Goal: Transaction & Acquisition: Purchase product/service

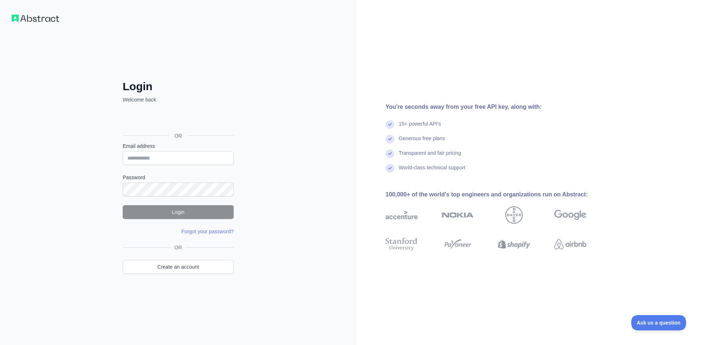
type input "**********"
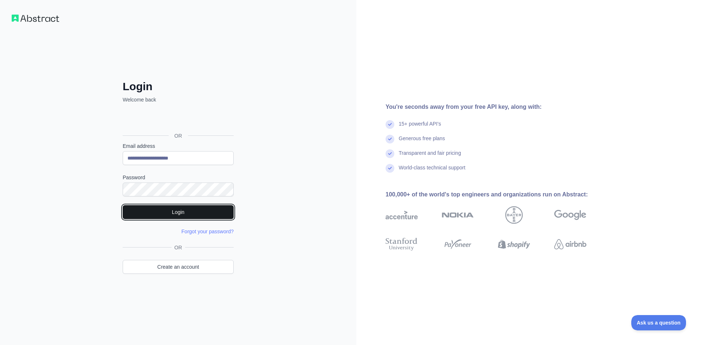
click at [156, 214] on button "Login" at bounding box center [178, 212] width 111 height 14
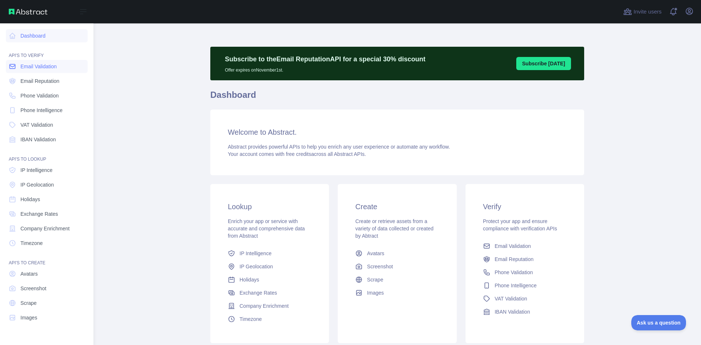
click at [14, 68] on icon at bounding box center [12, 66] width 7 height 7
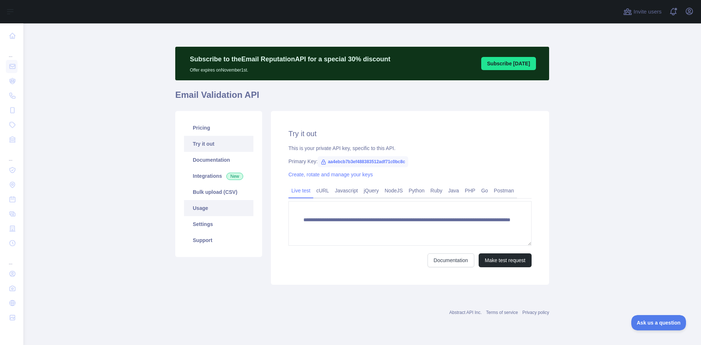
click at [199, 204] on link "Usage" at bounding box center [218, 208] width 69 height 16
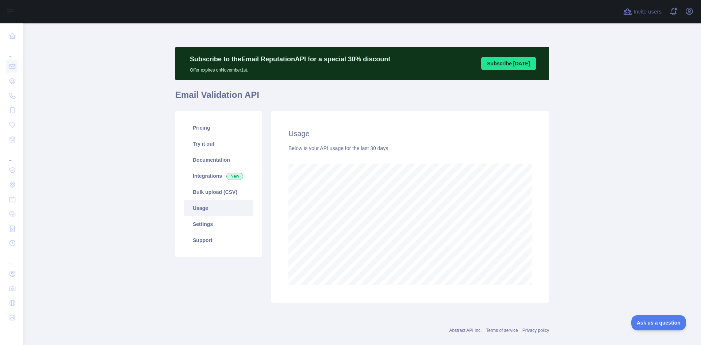
scroll to position [322, 672]
click at [688, 14] on icon "button" at bounding box center [689, 11] width 7 height 7
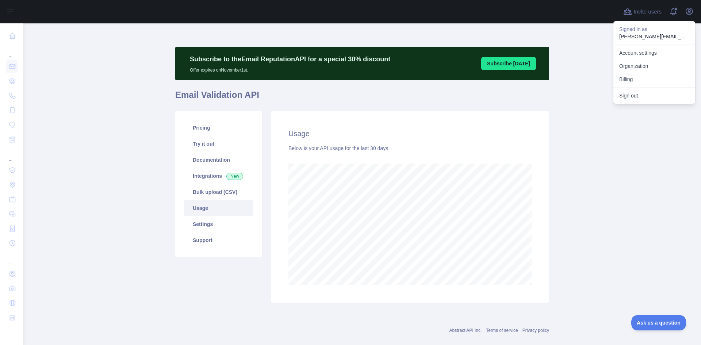
click at [572, 140] on main "Subscribe to the Email Reputation API for a special 30 % discount Offer expires…" at bounding box center [362, 184] width 678 height 322
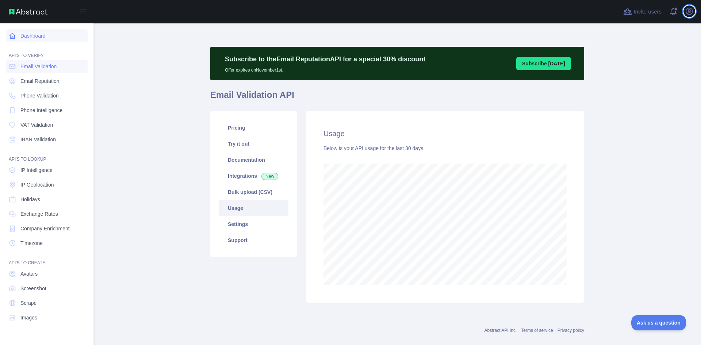
scroll to position [364790, 364510]
click at [23, 33] on link "Dashboard" at bounding box center [47, 35] width 82 height 13
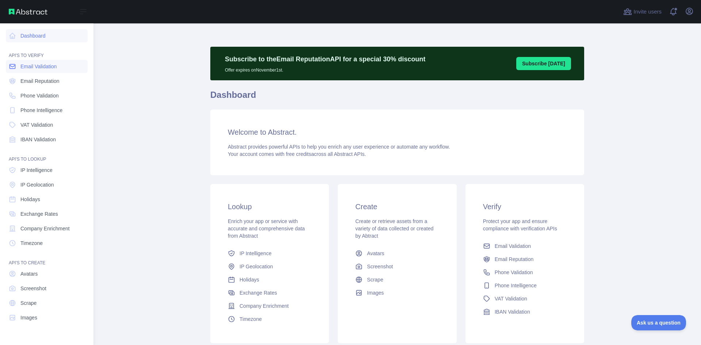
click at [36, 68] on span "Email Validation" at bounding box center [38, 66] width 36 height 7
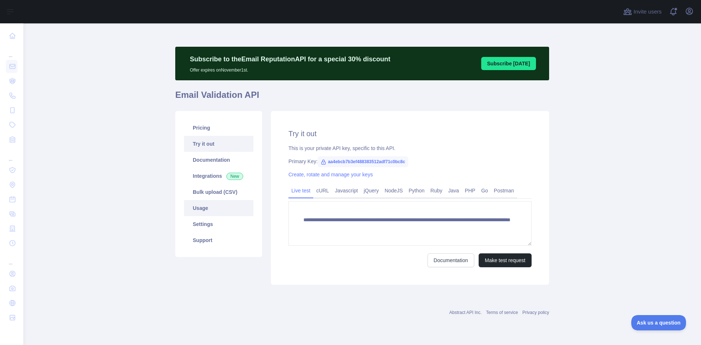
click at [215, 205] on link "Usage" at bounding box center [218, 208] width 69 height 16
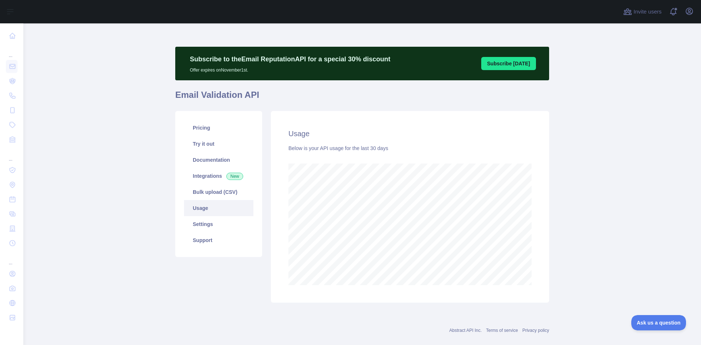
scroll to position [322, 672]
click at [211, 228] on link "Settings" at bounding box center [218, 224] width 69 height 16
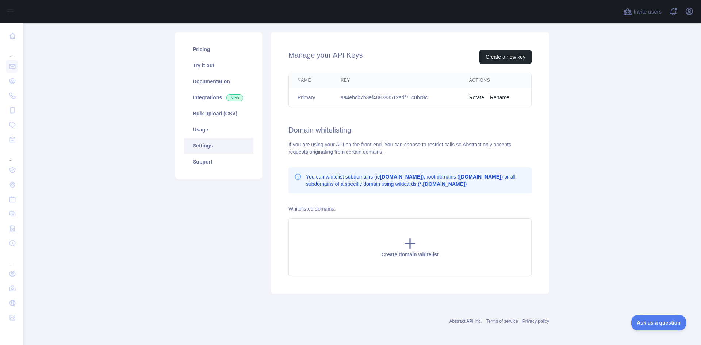
scroll to position [81, 0]
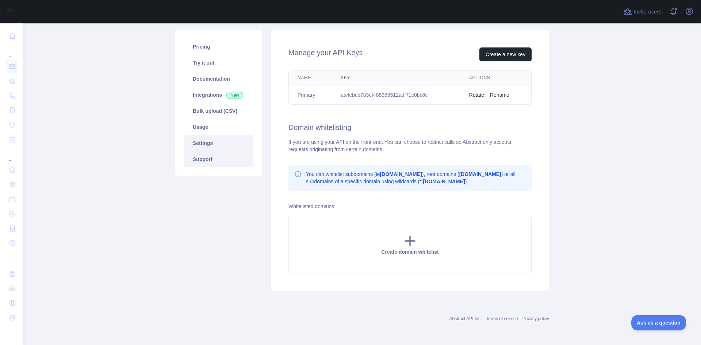
click at [196, 160] on link "Support" at bounding box center [218, 159] width 69 height 16
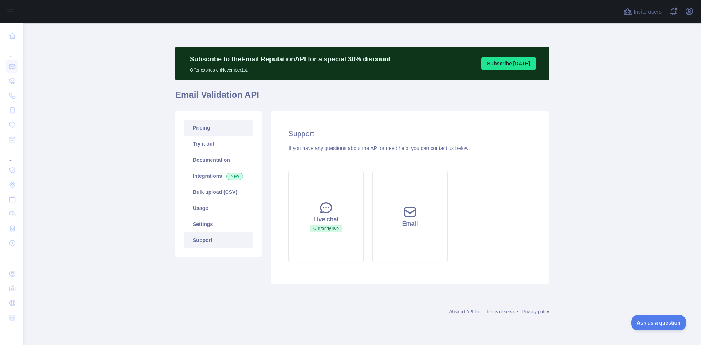
click at [214, 133] on link "Pricing" at bounding box center [218, 128] width 69 height 16
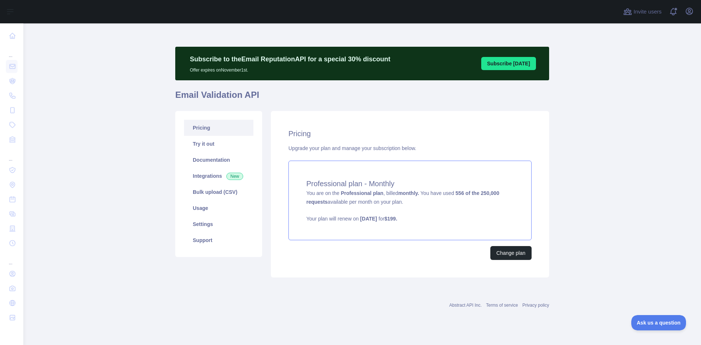
click at [375, 221] on strong "[DATE]" at bounding box center [368, 219] width 17 height 6
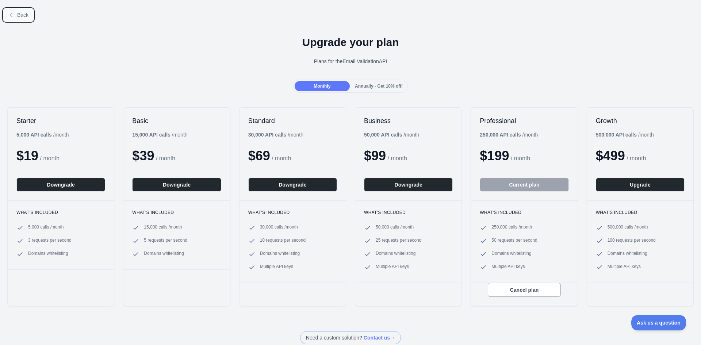
click at [24, 16] on span "Back" at bounding box center [22, 15] width 11 height 6
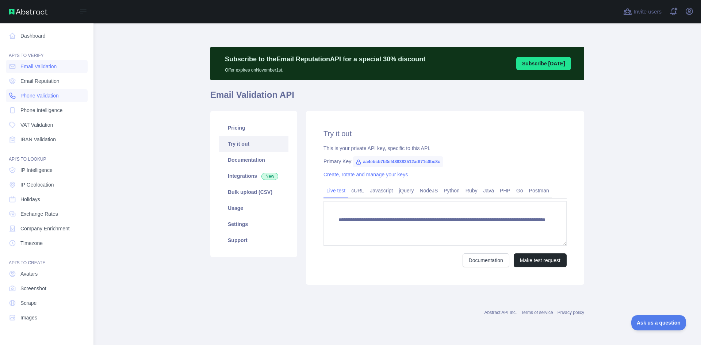
click at [37, 98] on span "Phone Validation" at bounding box center [39, 95] width 38 height 7
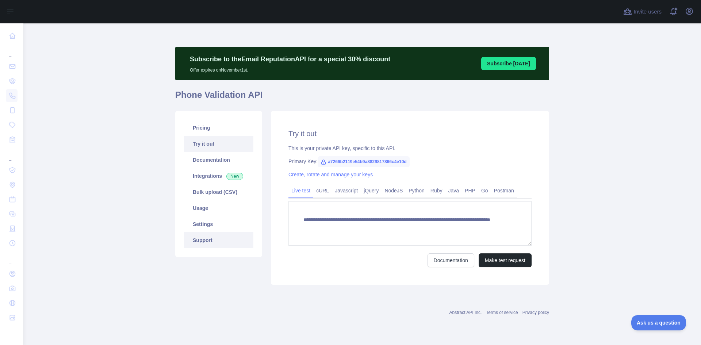
click at [207, 236] on link "Support" at bounding box center [218, 240] width 69 height 16
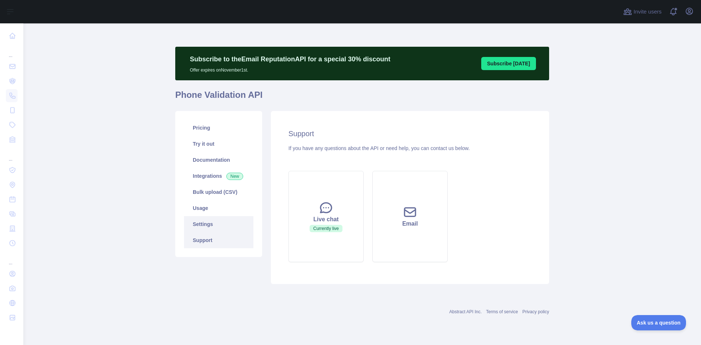
click at [210, 224] on link "Settings" at bounding box center [218, 224] width 69 height 16
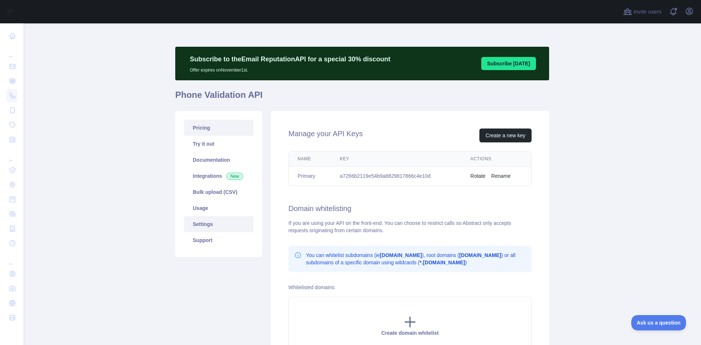
click at [208, 131] on link "Pricing" at bounding box center [218, 128] width 69 height 16
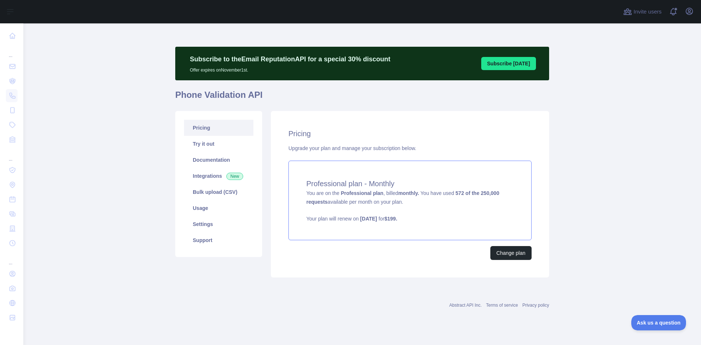
click at [393, 183] on h4 "Professional plan - Monthly" at bounding box center [409, 184] width 207 height 10
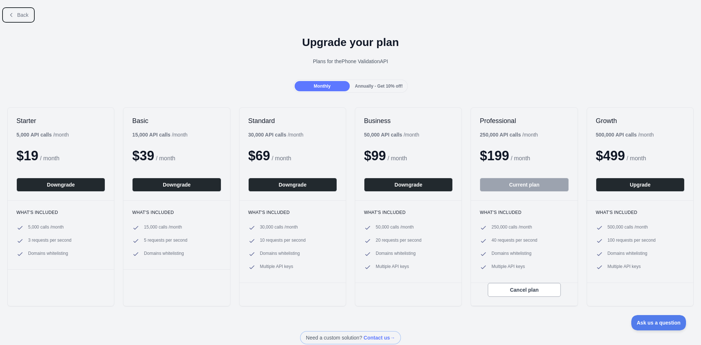
click at [20, 12] on span "Back" at bounding box center [22, 15] width 11 height 6
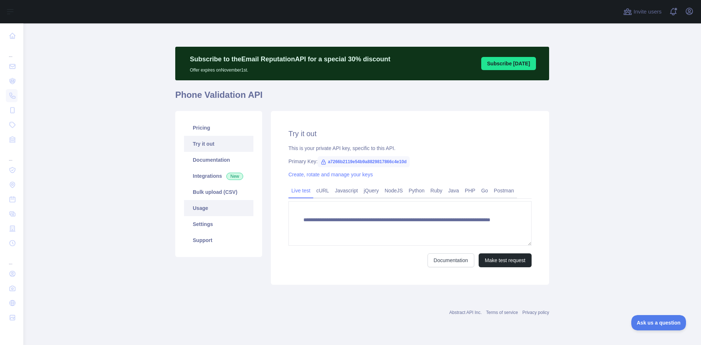
click at [205, 203] on link "Usage" at bounding box center [218, 208] width 69 height 16
